Goal: Task Accomplishment & Management: Use online tool/utility

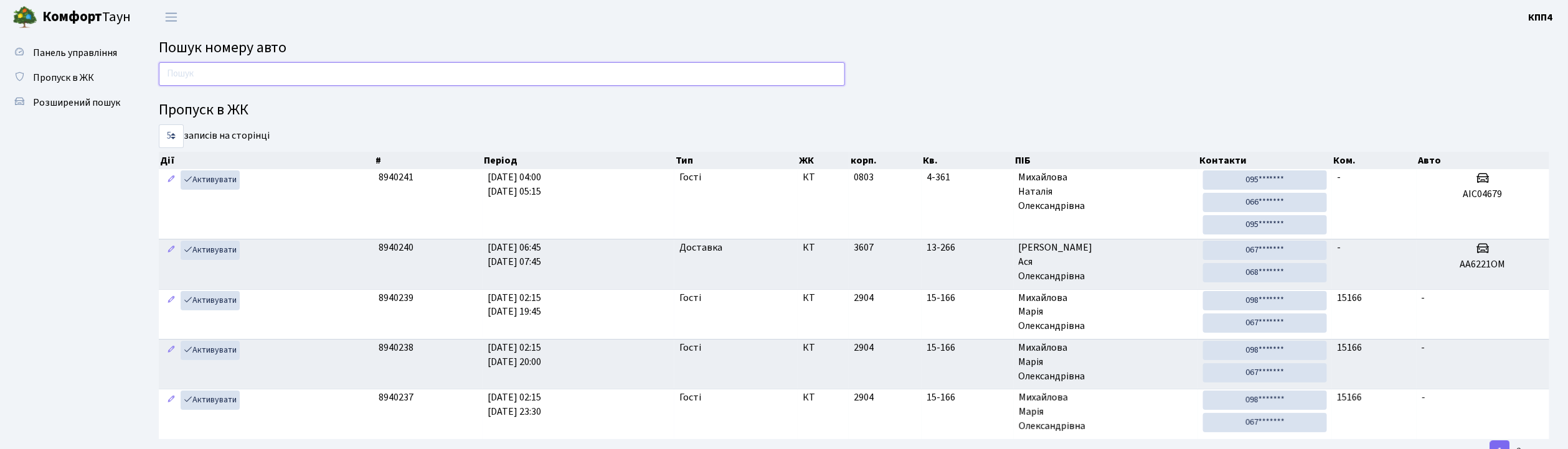
click at [207, 69] on input "text" at bounding box center [502, 74] width 686 height 23
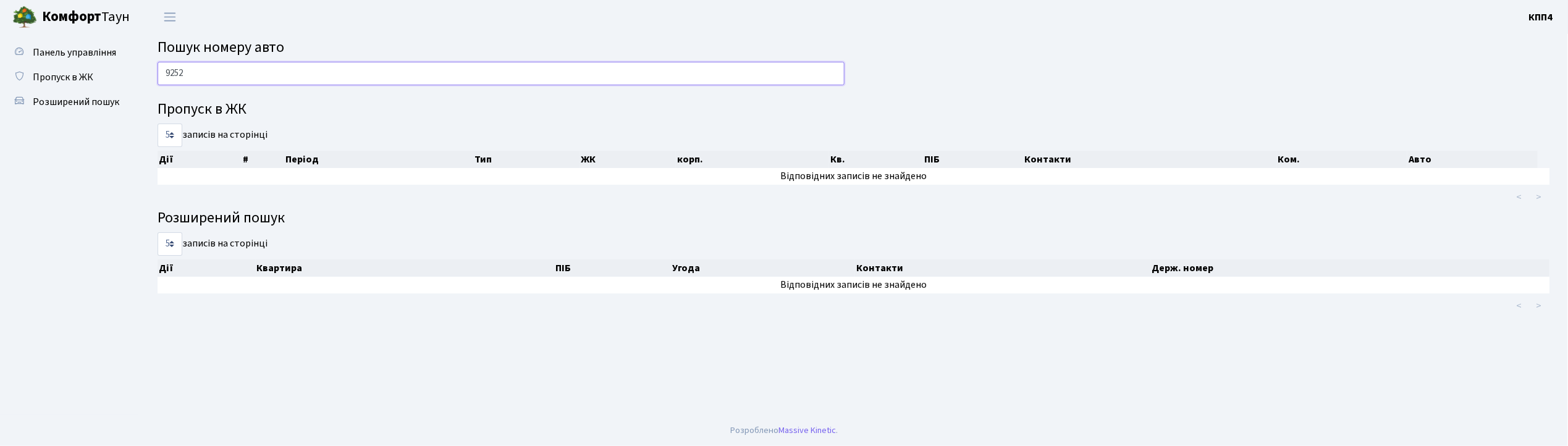
type input "9252"
click at [236, 95] on div "9252 Пропуск в ЖК 5 10 25 50 записів на сторінці Дії # Період Тип ЖК корп. Кв. …" at bounding box center [853, 190] width 1410 height 256
click at [221, 83] on input "9252" at bounding box center [501, 73] width 687 height 23
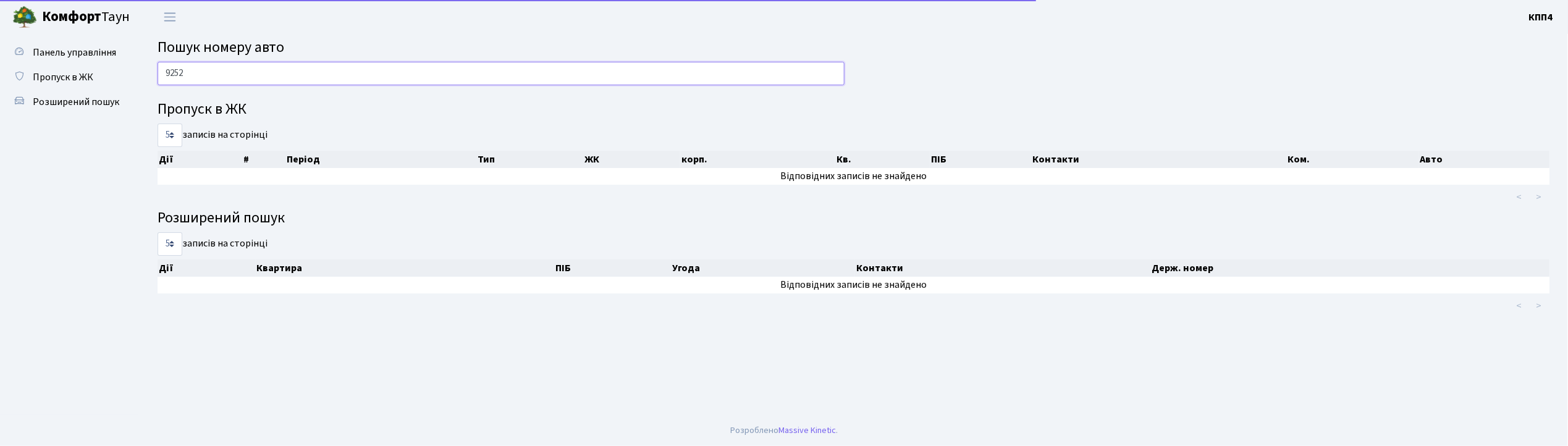
click at [220, 83] on input "9252" at bounding box center [501, 73] width 687 height 23
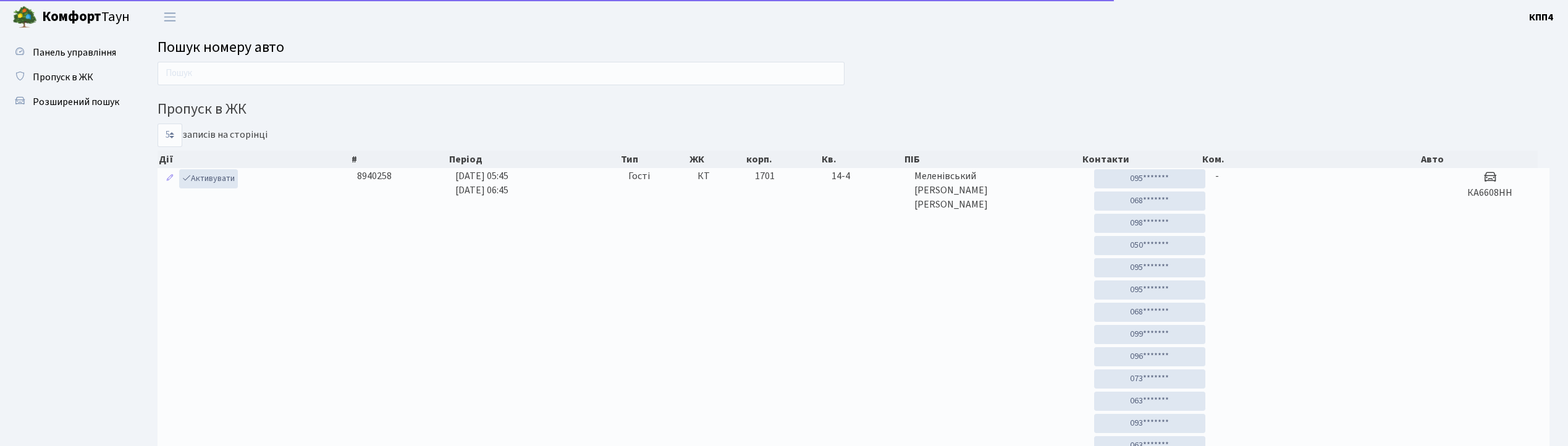
click at [182, 73] on input "text" at bounding box center [501, 73] width 687 height 23
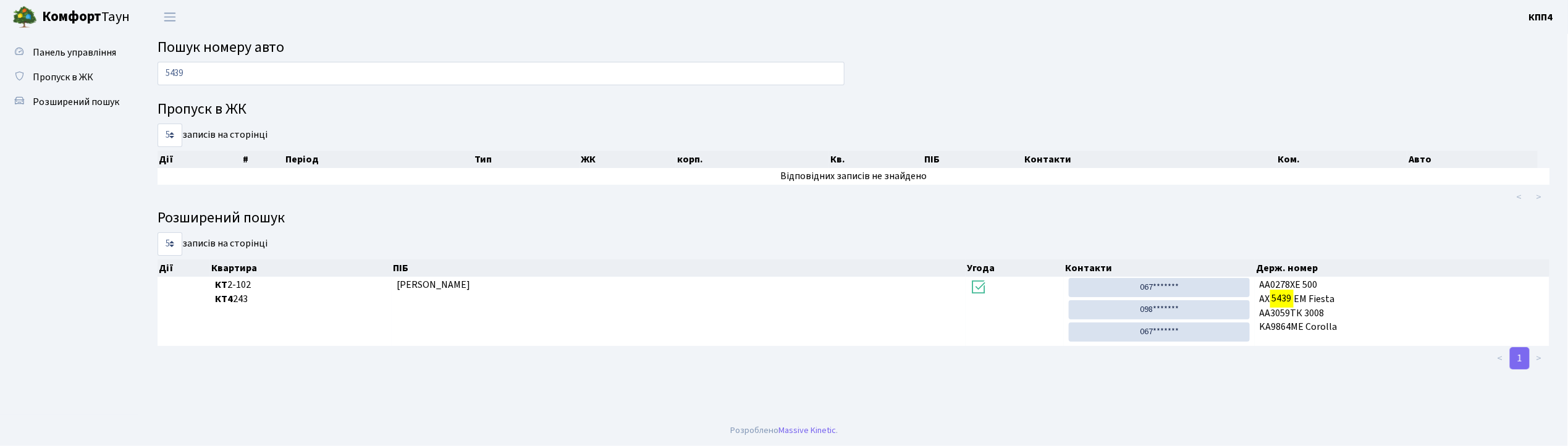
type input "5439"
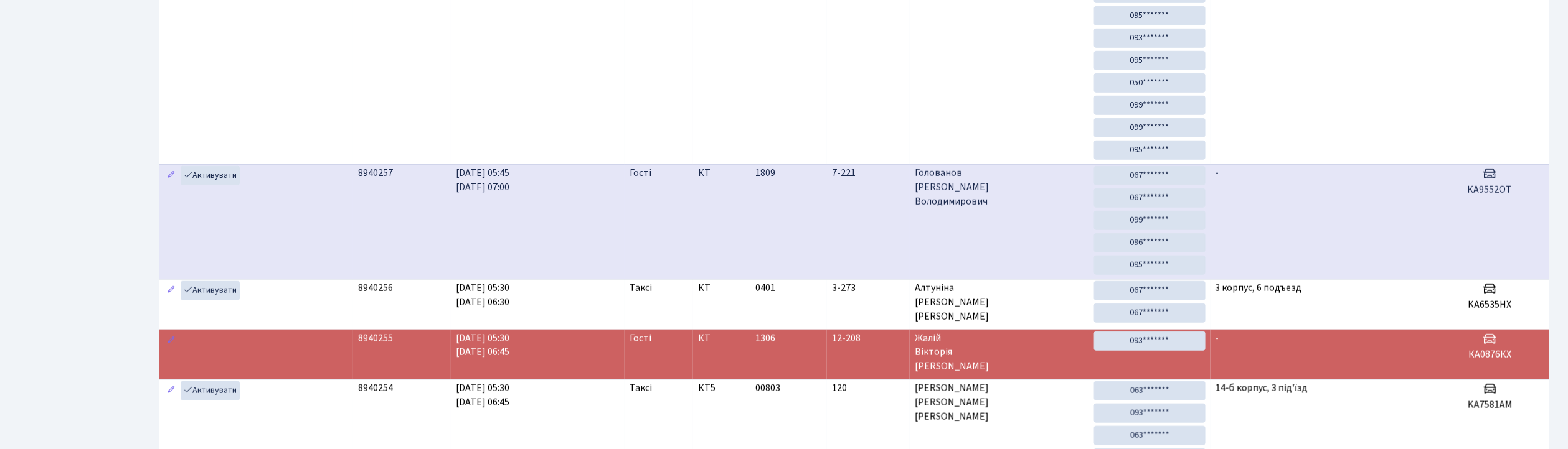
scroll to position [580, 0]
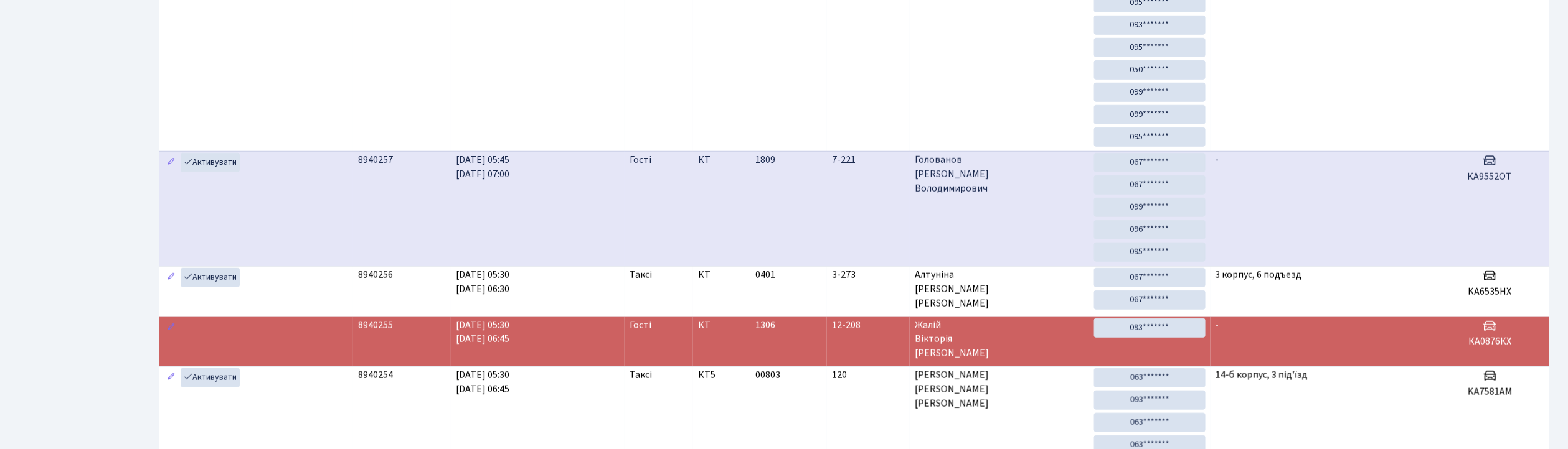
click at [1378, 208] on td "-" at bounding box center [1320, 208] width 221 height 116
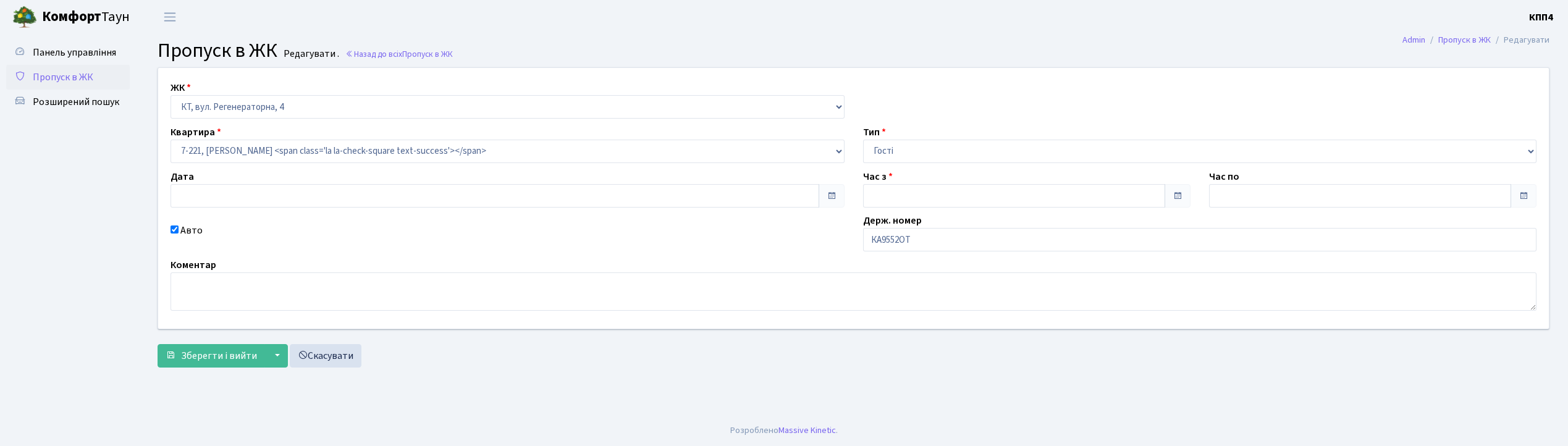
type input "[DATE]"
type input "05:45"
type input "07:00"
checkbox input "true"
click at [111, 53] on span "Панель управління" at bounding box center [74, 53] width 84 height 14
